Goal: Information Seeking & Learning: Learn about a topic

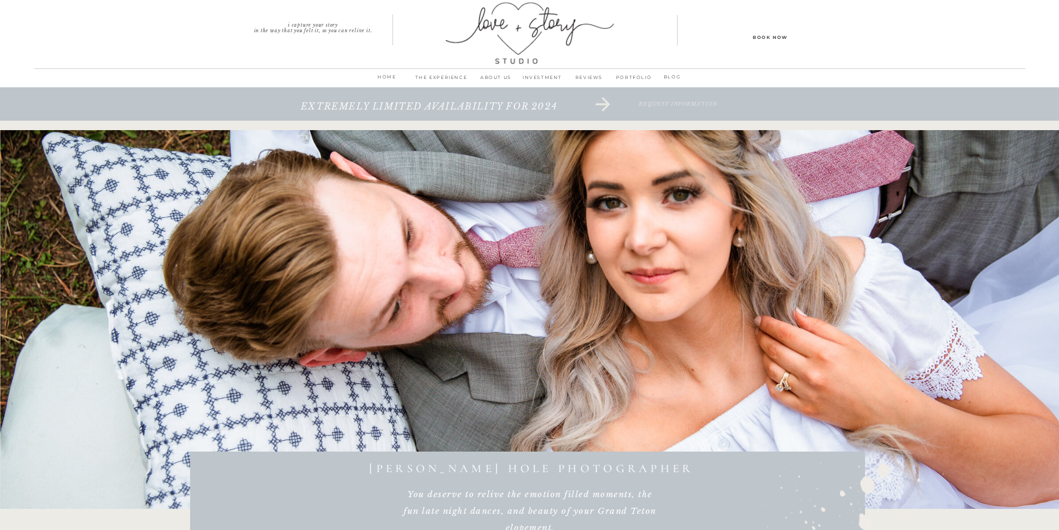
click at [540, 74] on p "INVESTMENT" at bounding box center [542, 81] width 47 height 16
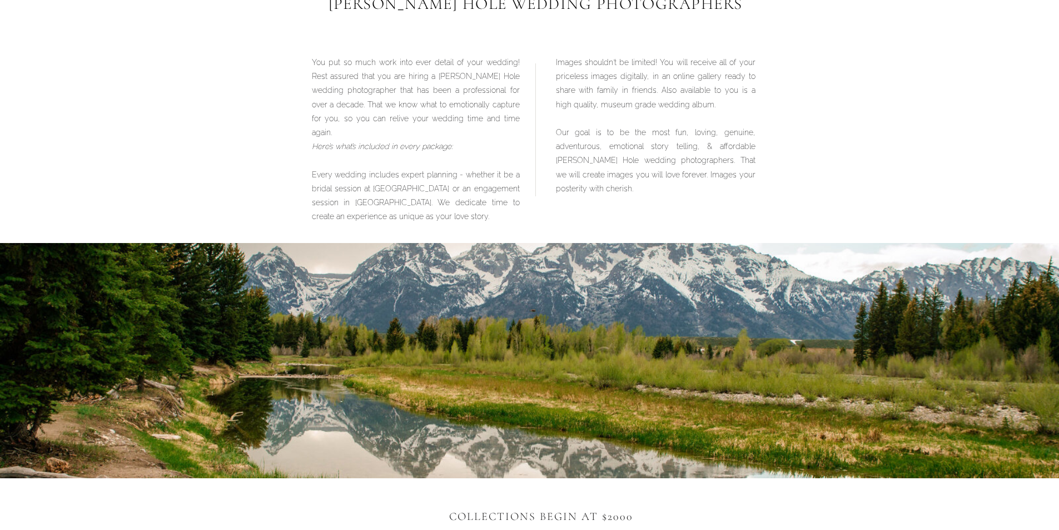
scroll to position [722, 0]
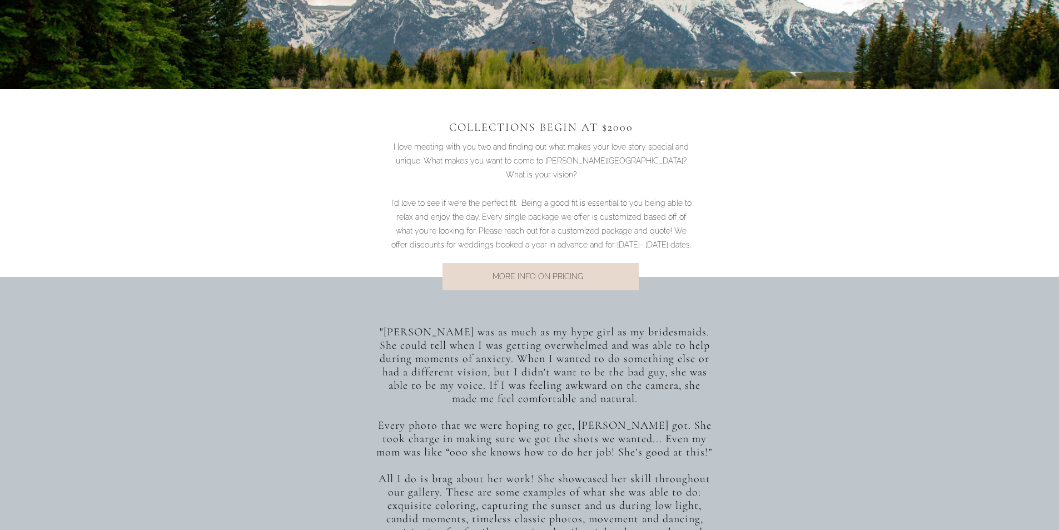
click at [532, 280] on p "MORE INFO ON PRICING" at bounding box center [537, 277] width 225 height 15
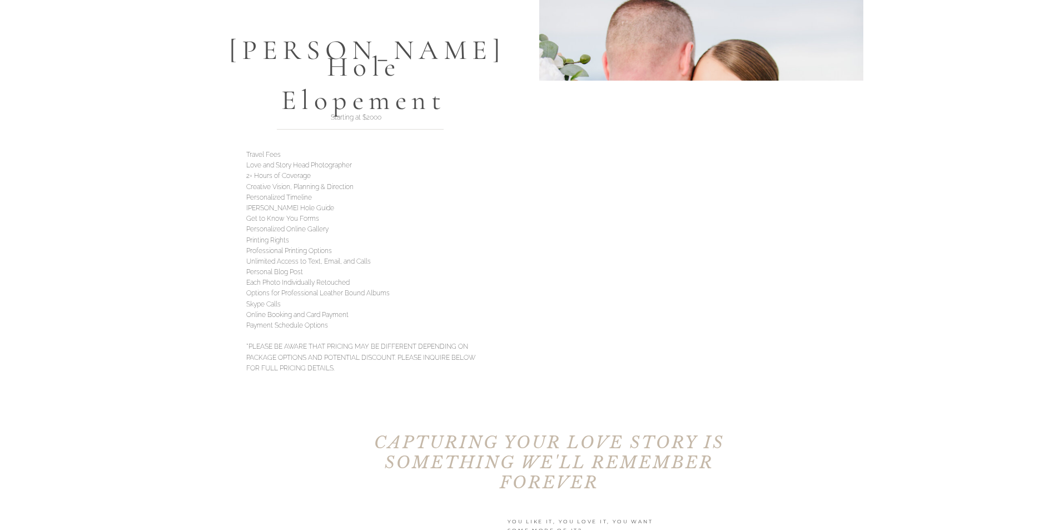
scroll to position [3112, 0]
